Goal: Use online tool/utility

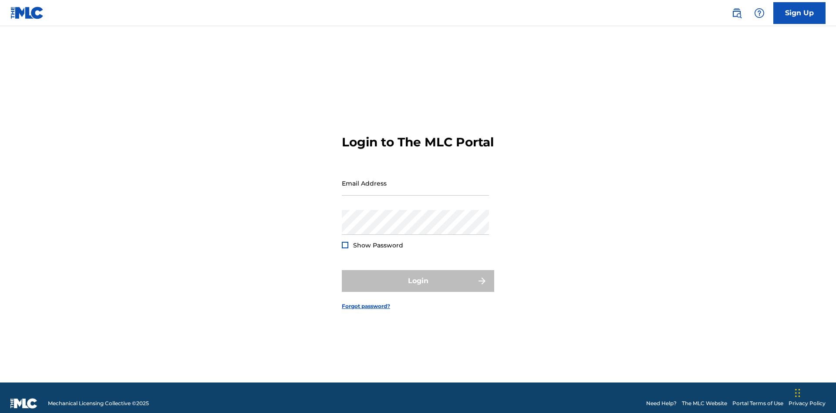
scroll to position [11, 0]
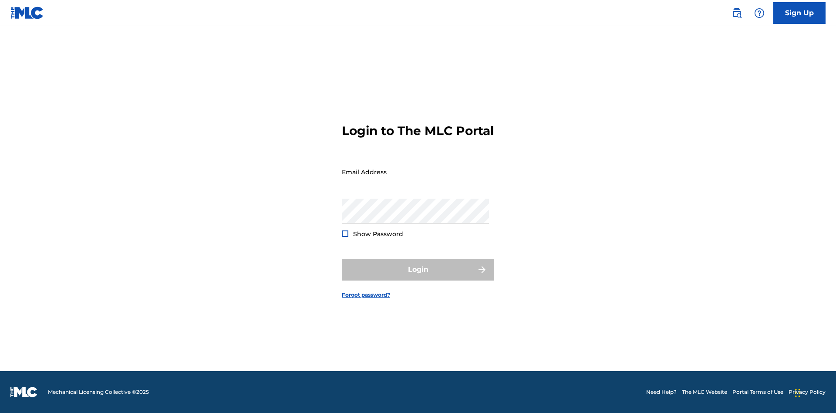
click at [416, 179] on input "Email Address" at bounding box center [415, 171] width 147 height 25
type input "[EMAIL_ADDRESS][DOMAIN_NAME]"
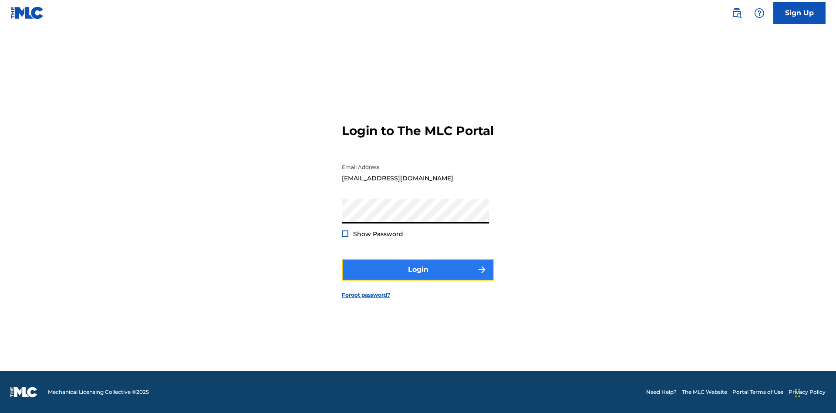
click at [418, 277] on button "Login" at bounding box center [418, 270] width 152 height 22
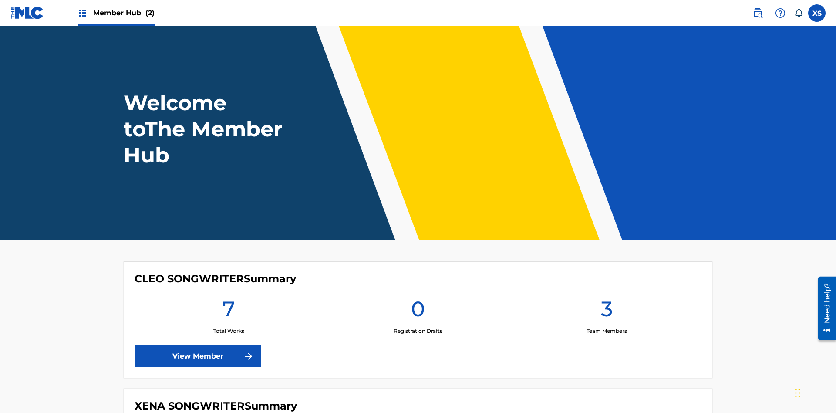
click at [123, 13] on span "Member Hub (2)" at bounding box center [123, 13] width 61 height 10
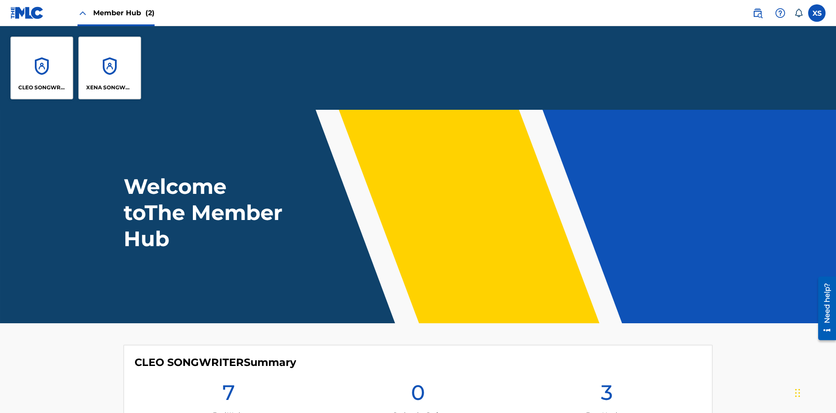
scroll to position [31, 0]
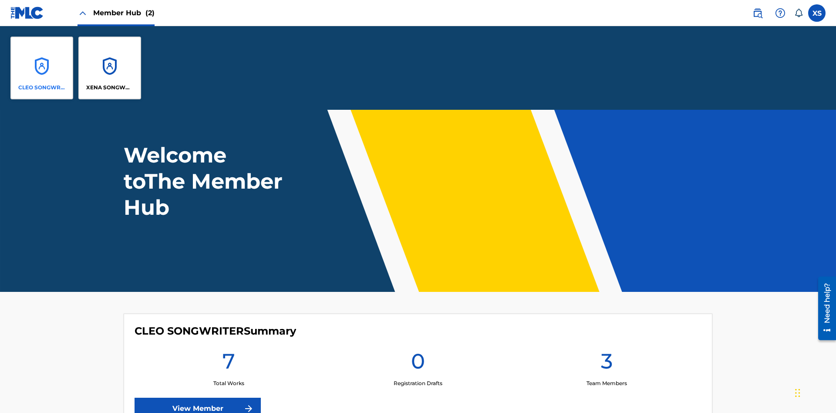
click at [42, 88] on p "CLEO SONGWRITER" at bounding box center [41, 88] width 47 height 8
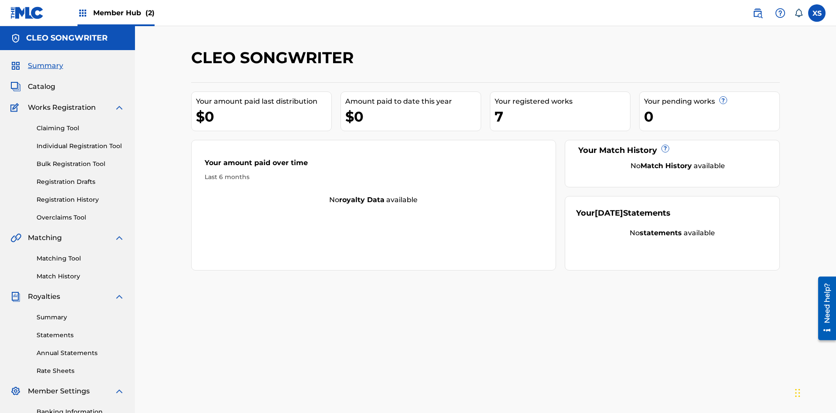
scroll to position [127, 0]
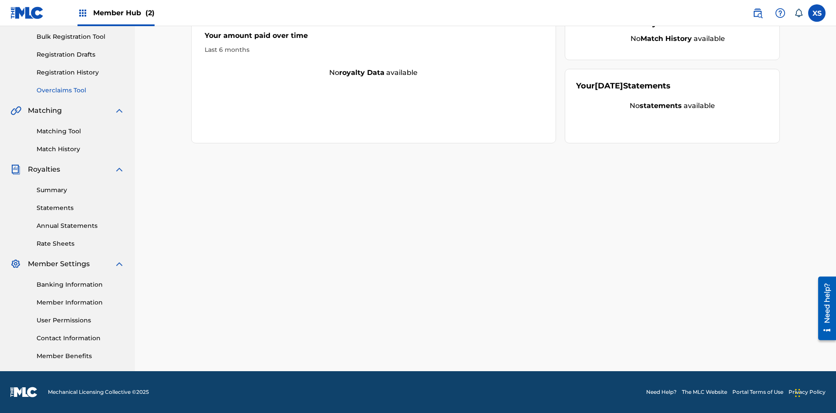
click at [81, 90] on link "Overclaims Tool" at bounding box center [81, 90] width 88 height 9
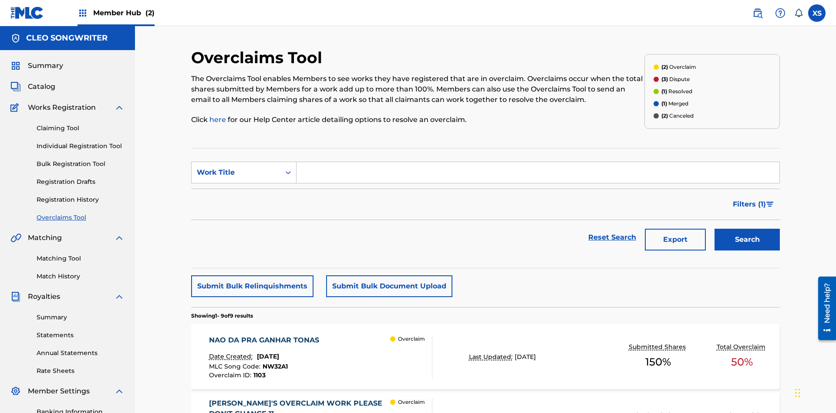
scroll to position [147, 0]
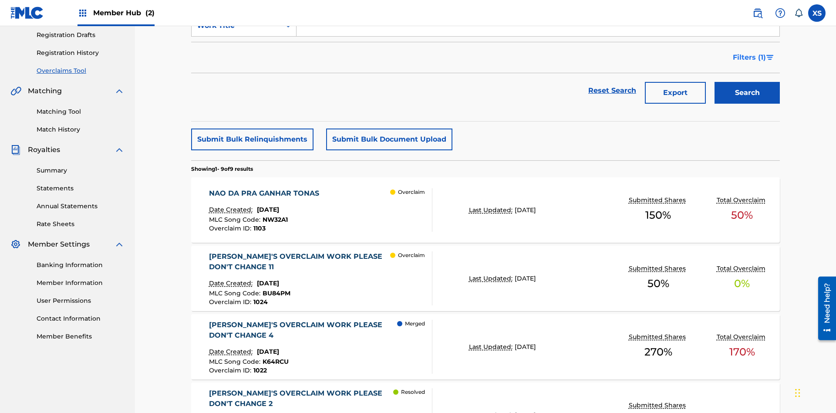
click at [749, 57] on span "Filters ( 1 )" at bounding box center [749, 57] width 33 height 10
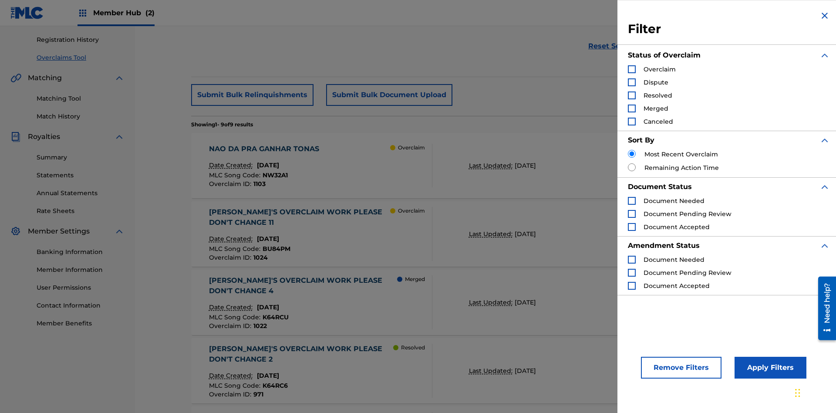
click at [632, 69] on div "Search Form" at bounding box center [632, 69] width 8 height 8
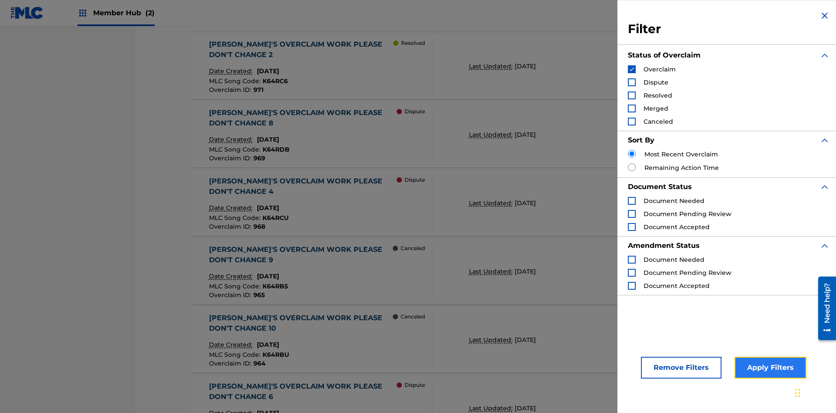
click at [769, 368] on button "Apply Filters" at bounding box center [771, 368] width 72 height 22
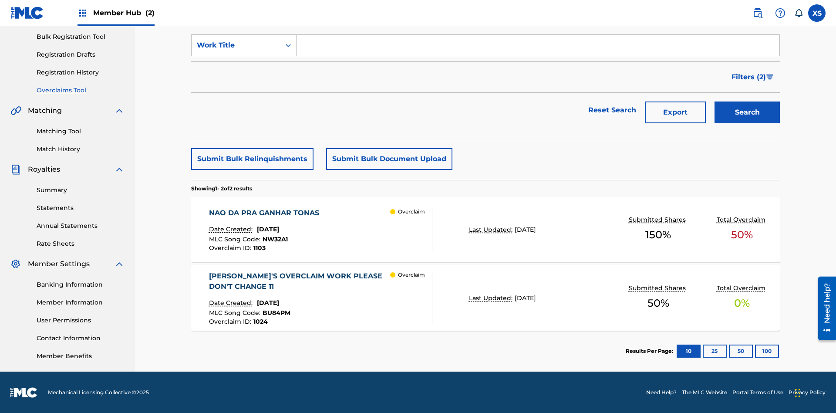
scroll to position [128, 0]
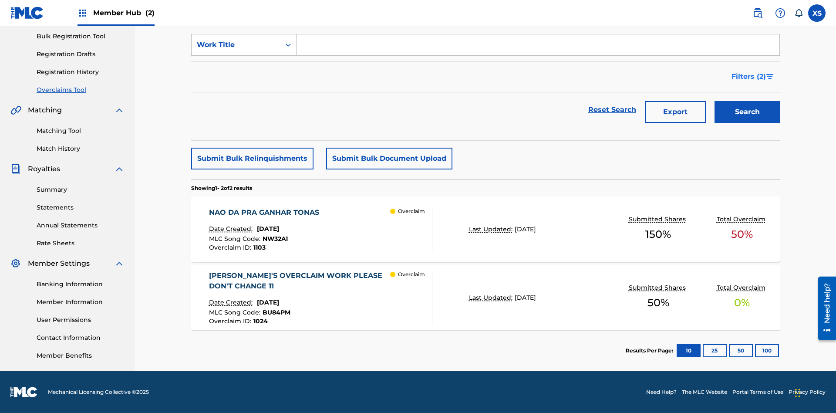
click at [749, 77] on span "Filters ( 2 )" at bounding box center [749, 76] width 34 height 10
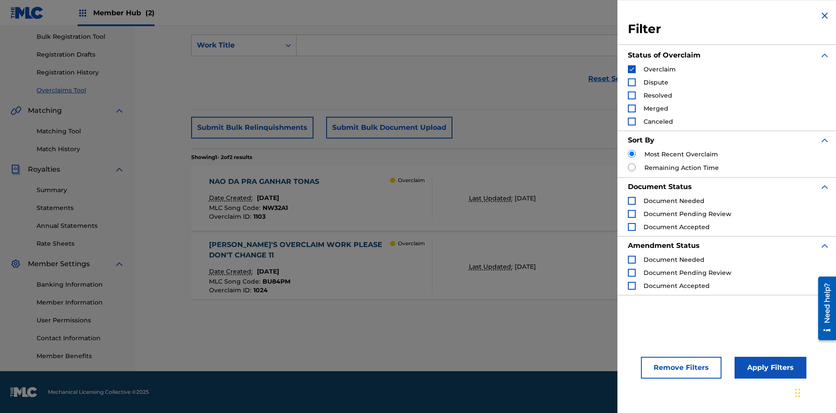
click at [632, 69] on img "Search Form" at bounding box center [632, 69] width 6 height 6
click at [632, 82] on div "Search Form" at bounding box center [632, 82] width 8 height 8
click at [769, 368] on button "Apply Filters" at bounding box center [771, 368] width 72 height 22
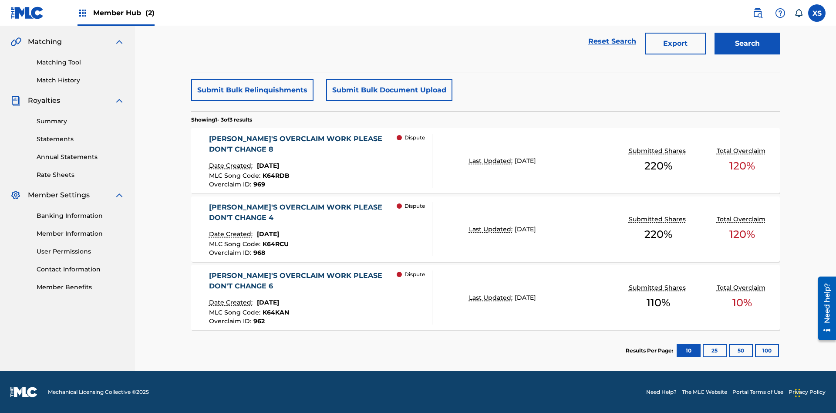
scroll to position [147, 0]
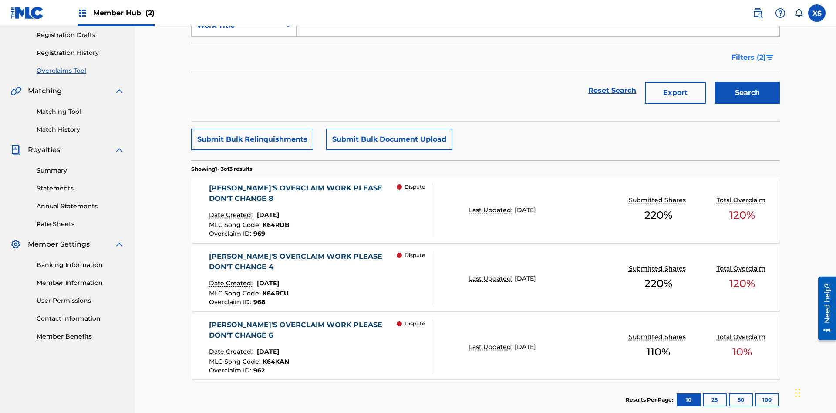
click at [749, 57] on span "Filters ( 2 )" at bounding box center [749, 57] width 34 height 10
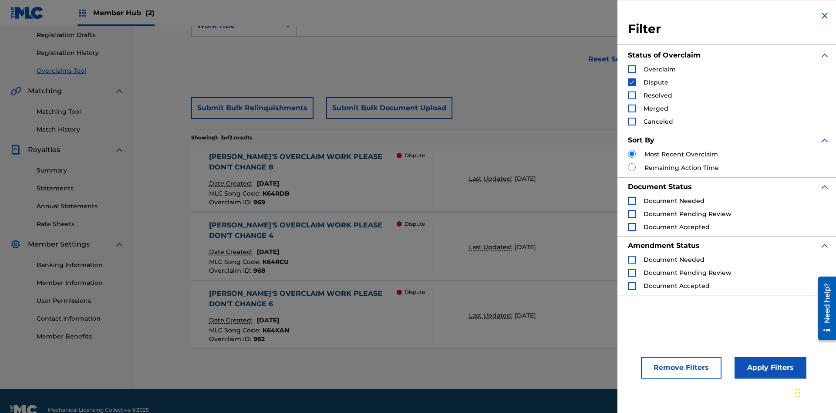
scroll to position [165, 0]
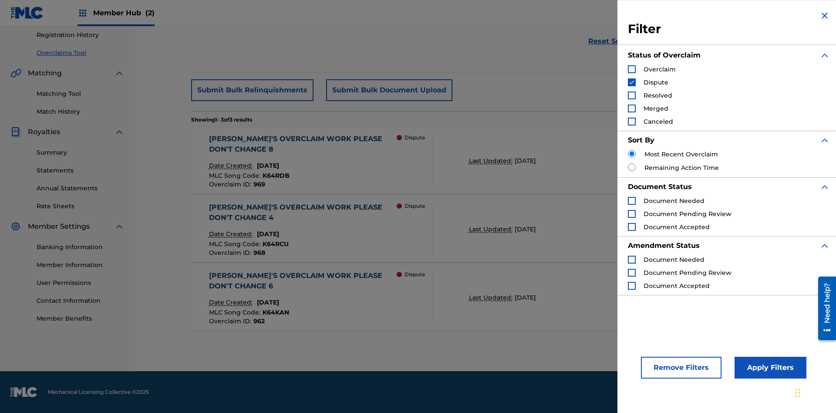
click at [632, 82] on img "Search Form" at bounding box center [632, 82] width 6 height 6
click at [632, 95] on div "Search Form" at bounding box center [632, 95] width 8 height 8
click at [769, 368] on button "Apply Filters" at bounding box center [771, 368] width 72 height 22
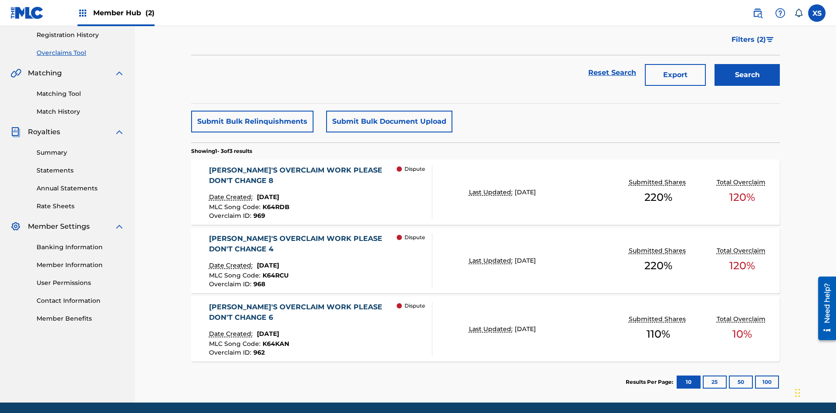
scroll to position [127, 0]
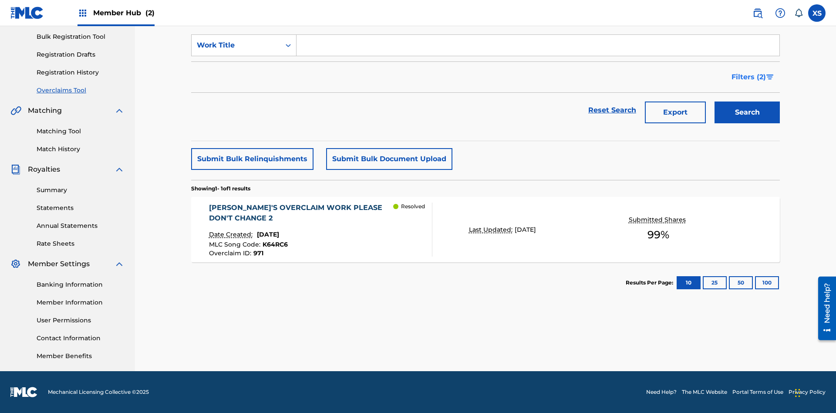
click at [749, 77] on span "Filters ( 2 )" at bounding box center [749, 77] width 34 height 10
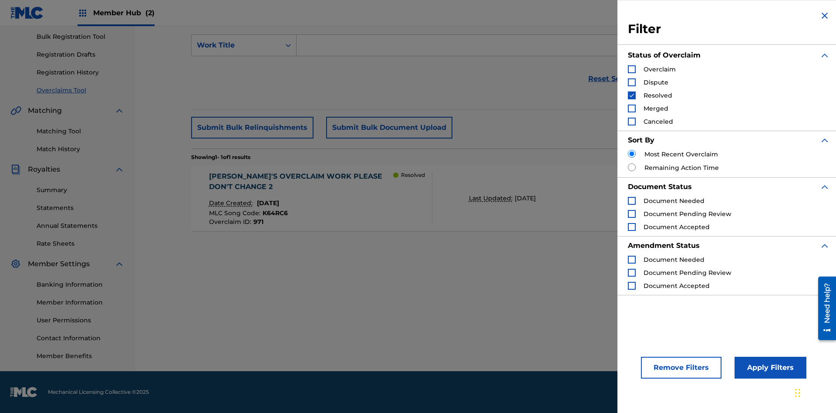
click at [632, 95] on img "Search Form" at bounding box center [632, 95] width 6 height 6
click at [632, 108] on div "Search Form" at bounding box center [632, 109] width 8 height 8
click at [769, 368] on button "Apply Filters" at bounding box center [771, 368] width 72 height 22
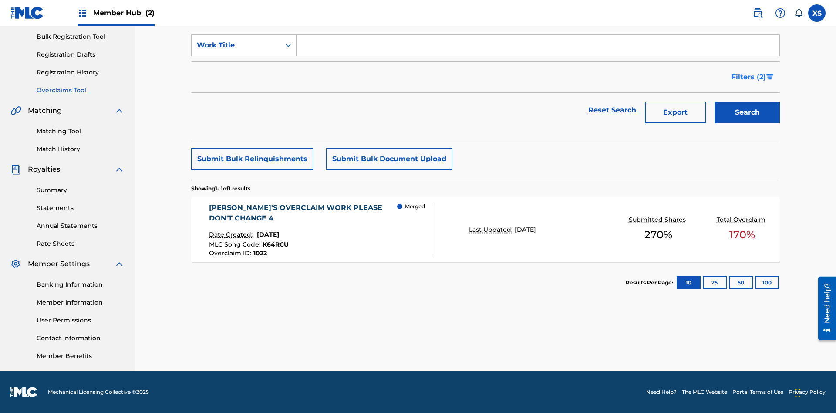
click at [749, 77] on span "Filters ( 2 )" at bounding box center [749, 77] width 34 height 10
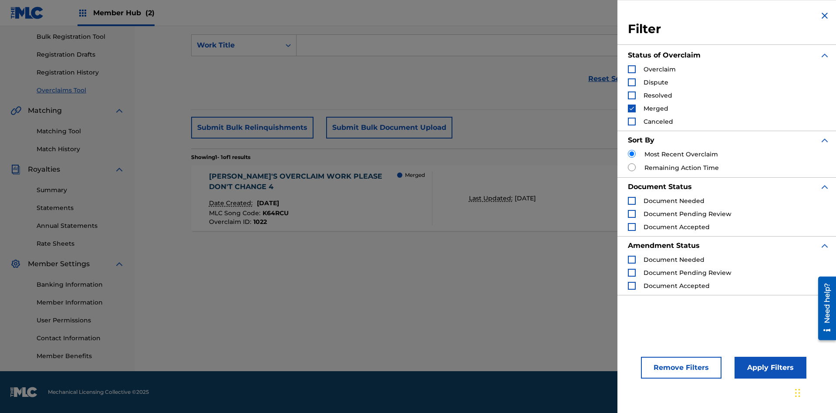
click at [632, 108] on img "Search Form" at bounding box center [632, 108] width 6 height 6
click at [632, 122] on div "Search Form" at bounding box center [632, 122] width 8 height 8
click at [769, 368] on button "Apply Filters" at bounding box center [771, 368] width 72 height 22
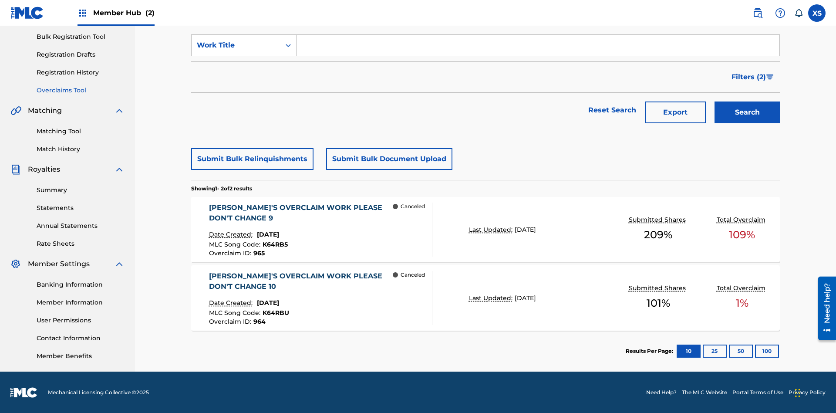
scroll to position [128, 0]
